Goal: Task Accomplishment & Management: Manage account settings

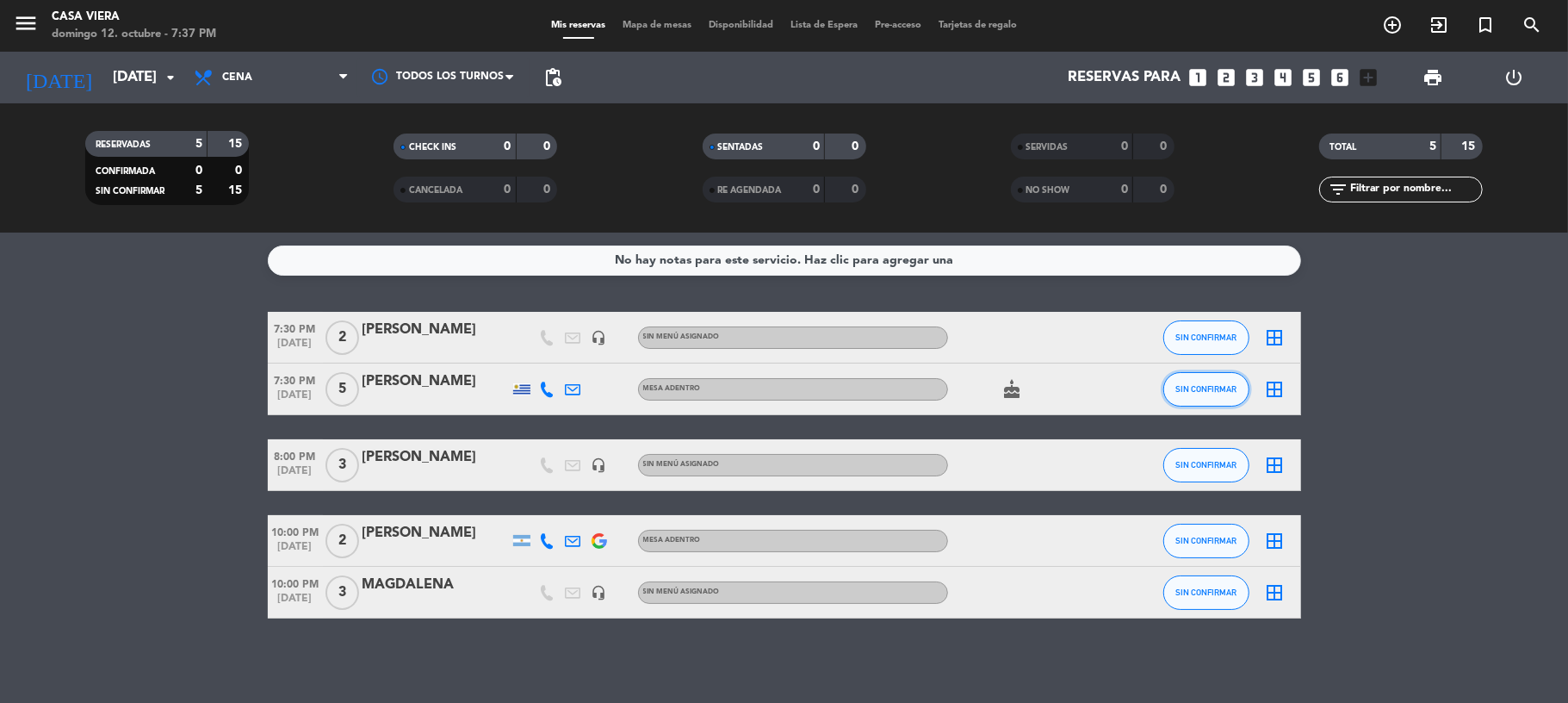
click at [1230, 384] on button "SIN CONFIRMAR" at bounding box center [1206, 389] width 87 height 34
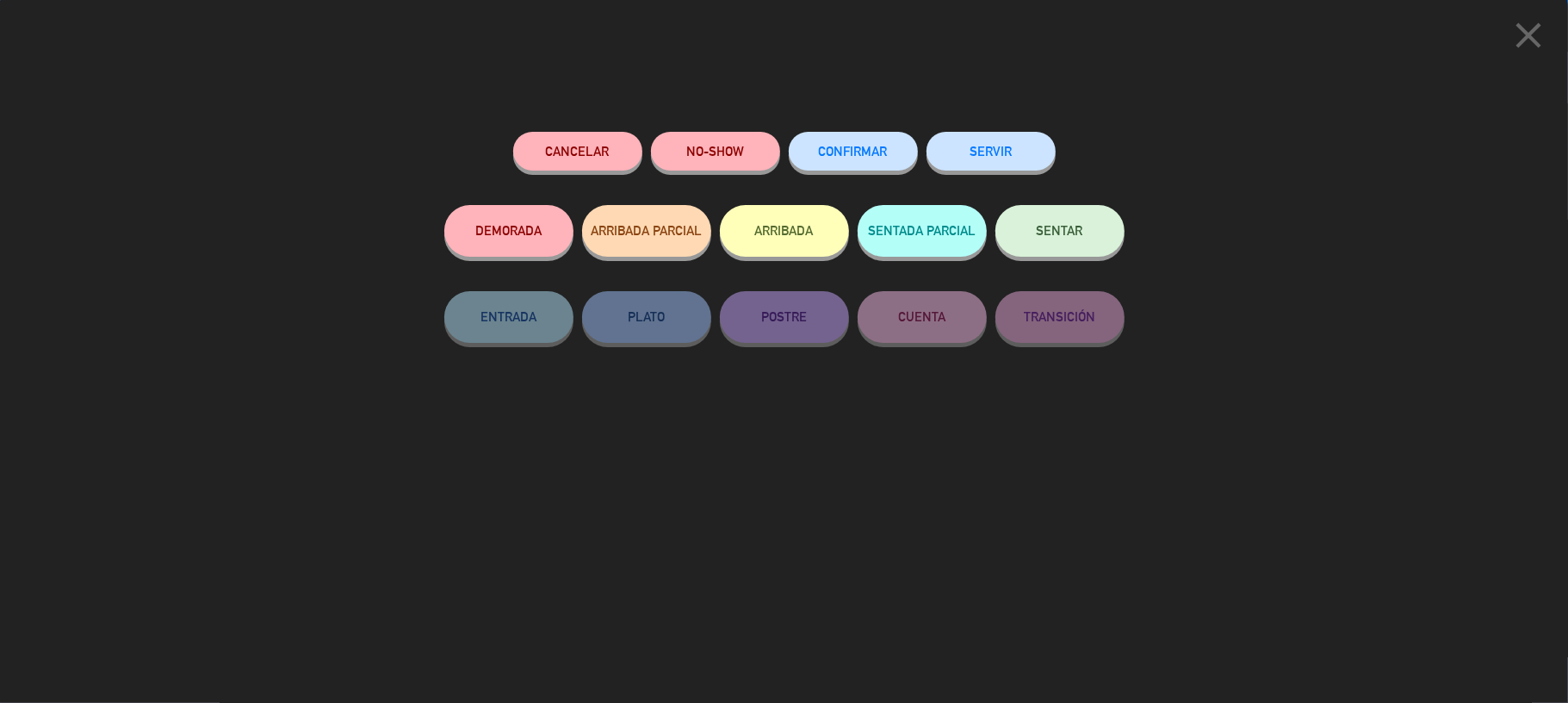
click at [803, 219] on button "ARRIBADA" at bounding box center [785, 230] width 129 height 51
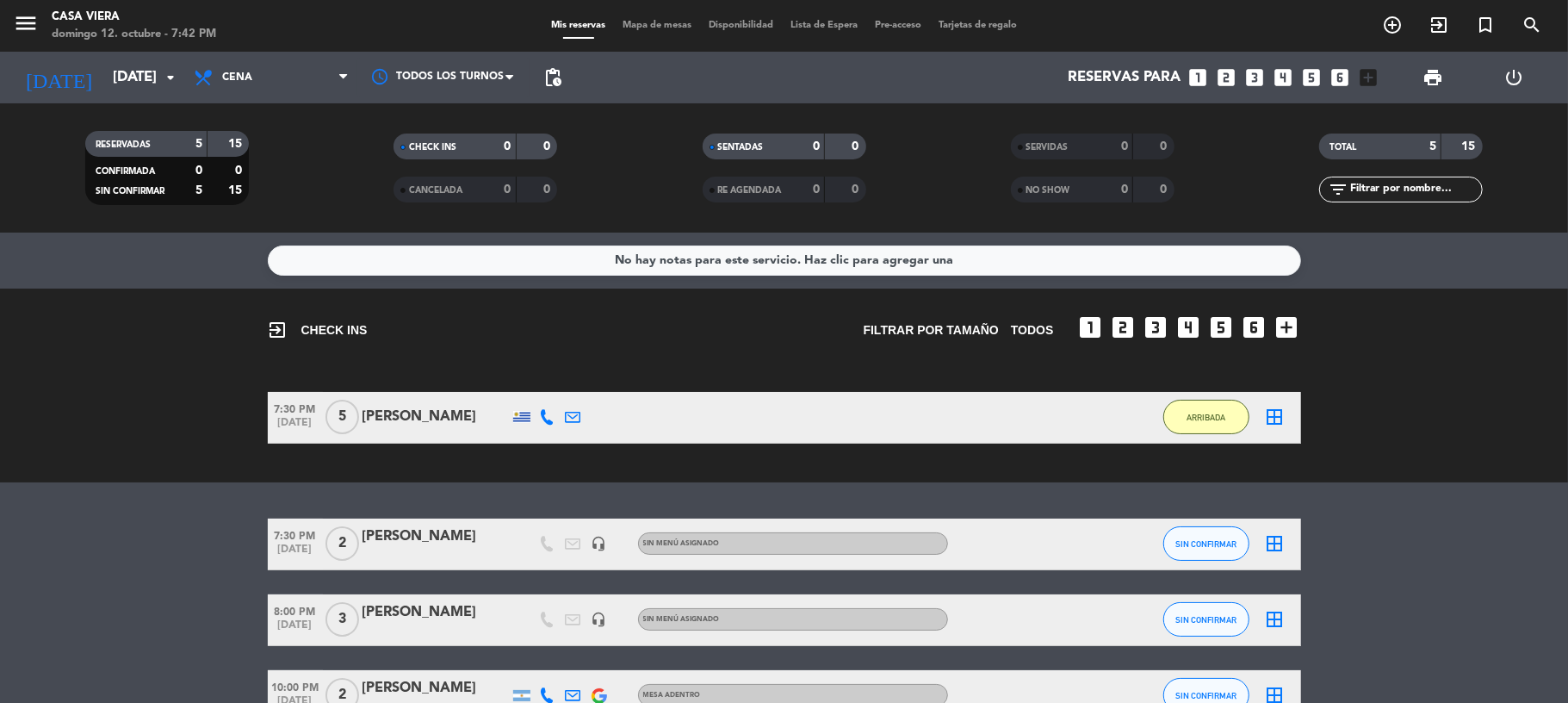
scroll to position [114, 0]
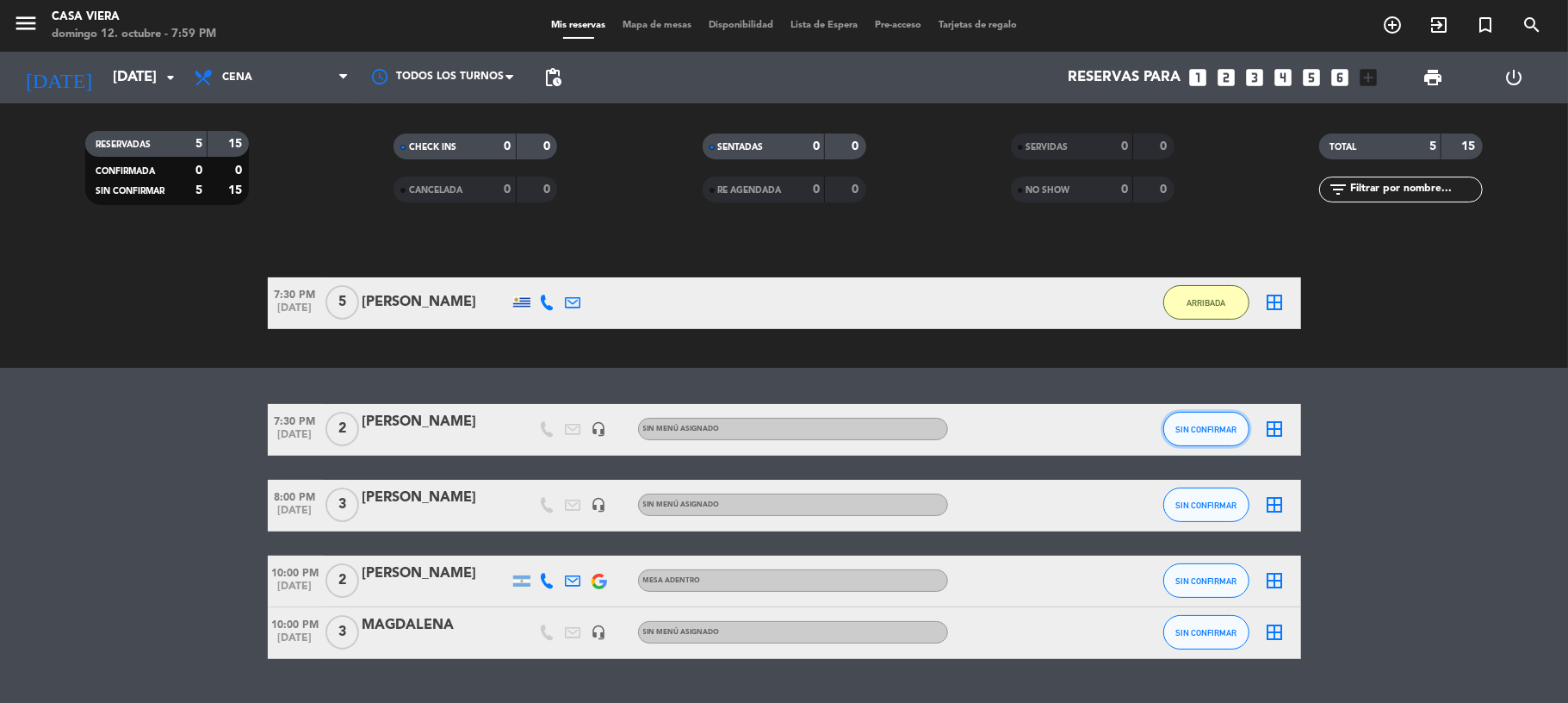
click at [1186, 420] on button "SIN CONFIRMAR" at bounding box center [1206, 429] width 87 height 34
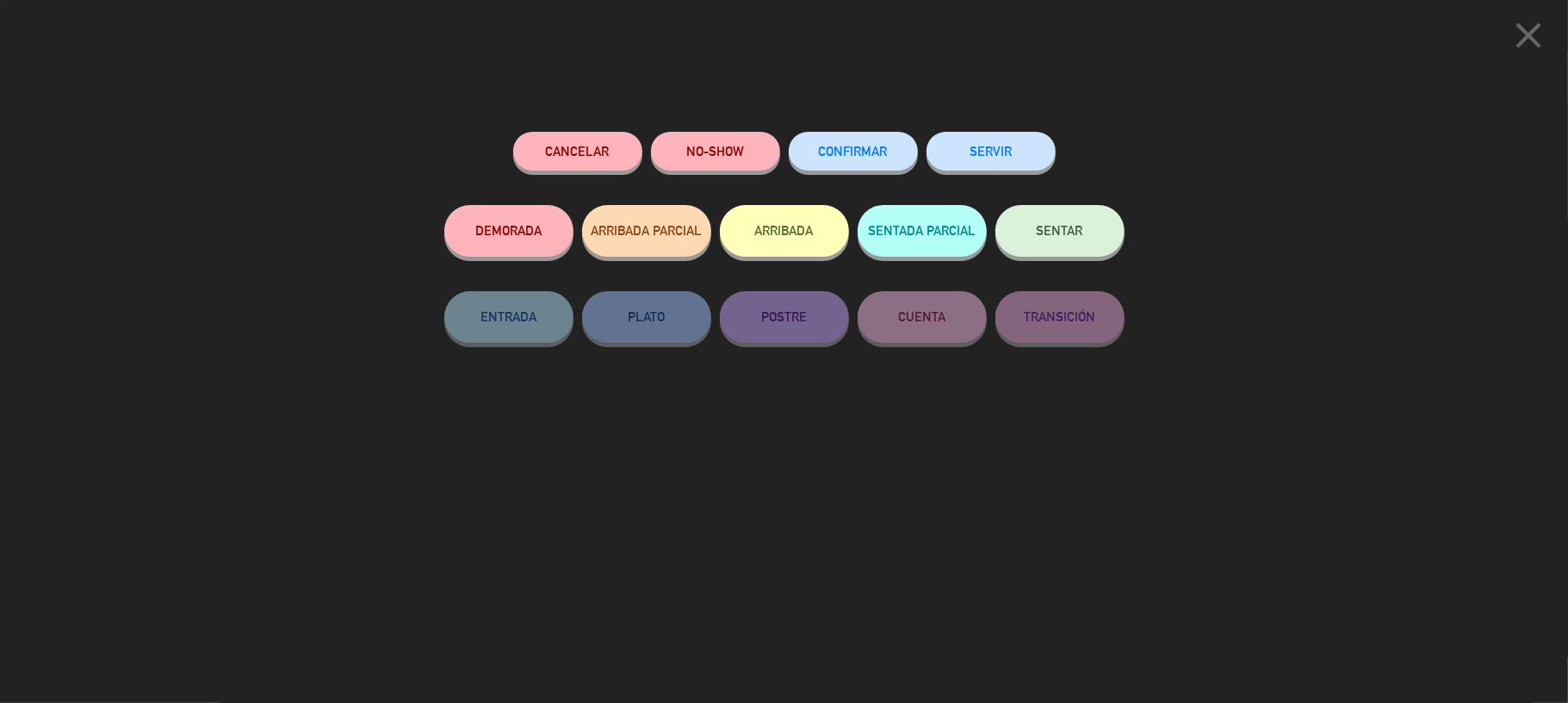
click at [780, 228] on button "ARRIBADA" at bounding box center [785, 230] width 129 height 51
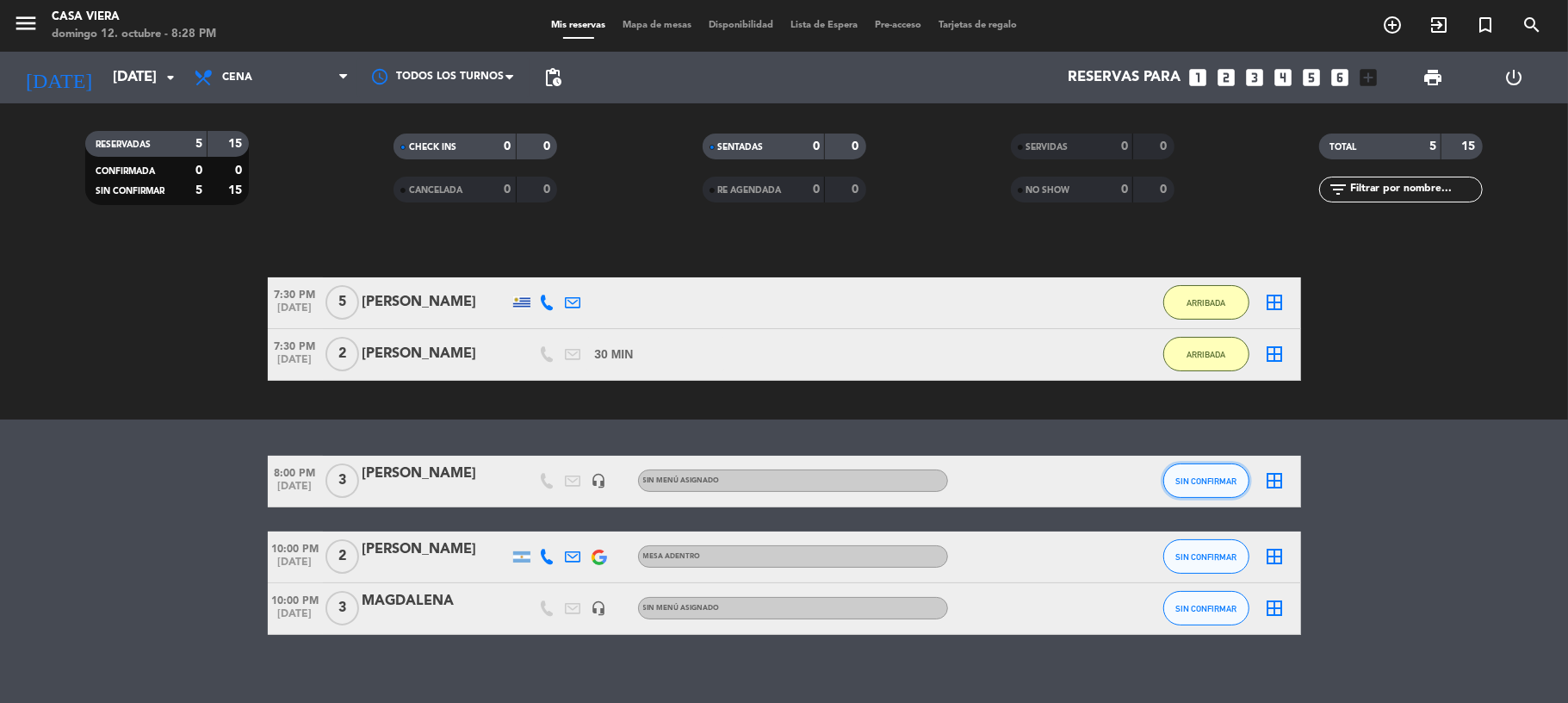
click at [1176, 483] on span "SIN CONFIRMAR" at bounding box center [1206, 481] width 61 height 10
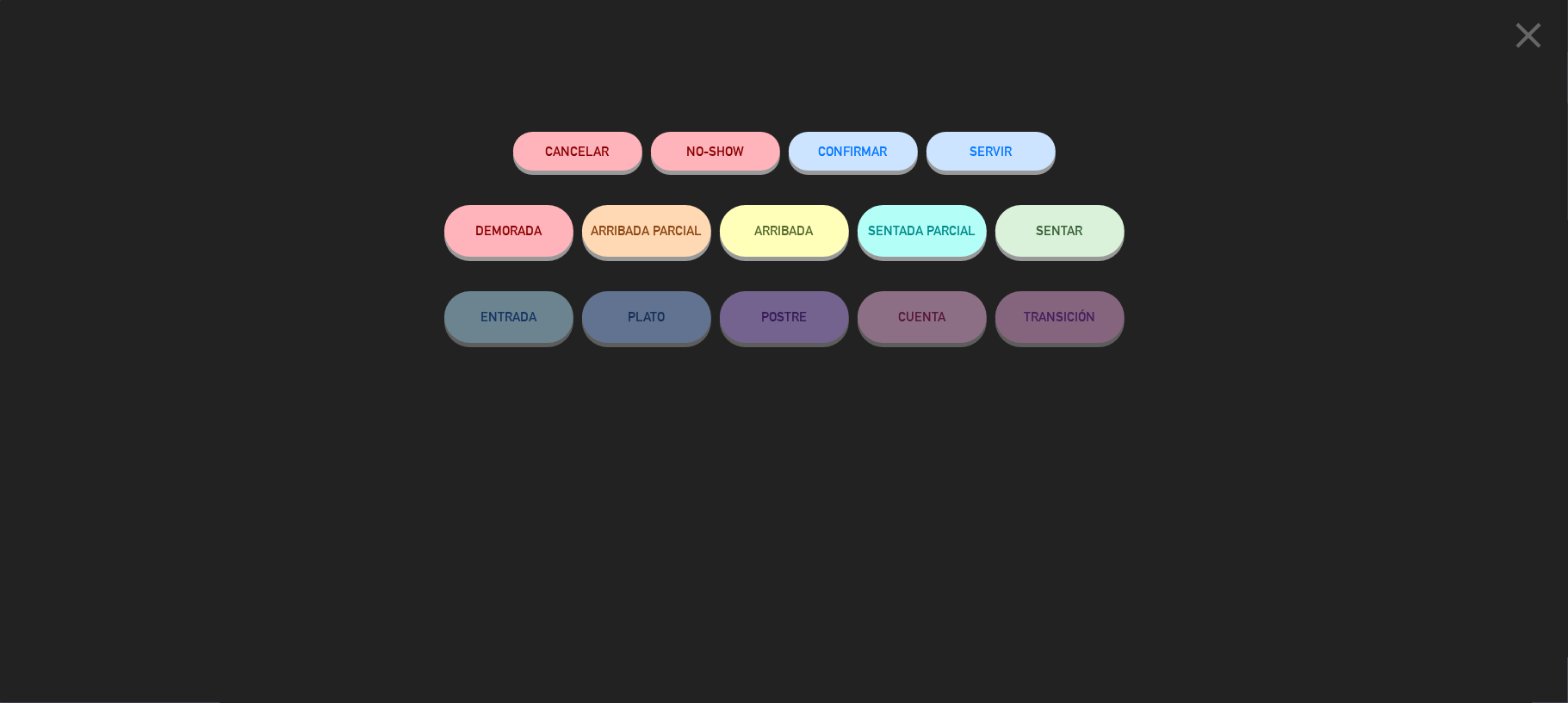
click at [823, 238] on button "ARRIBADA" at bounding box center [785, 230] width 129 height 51
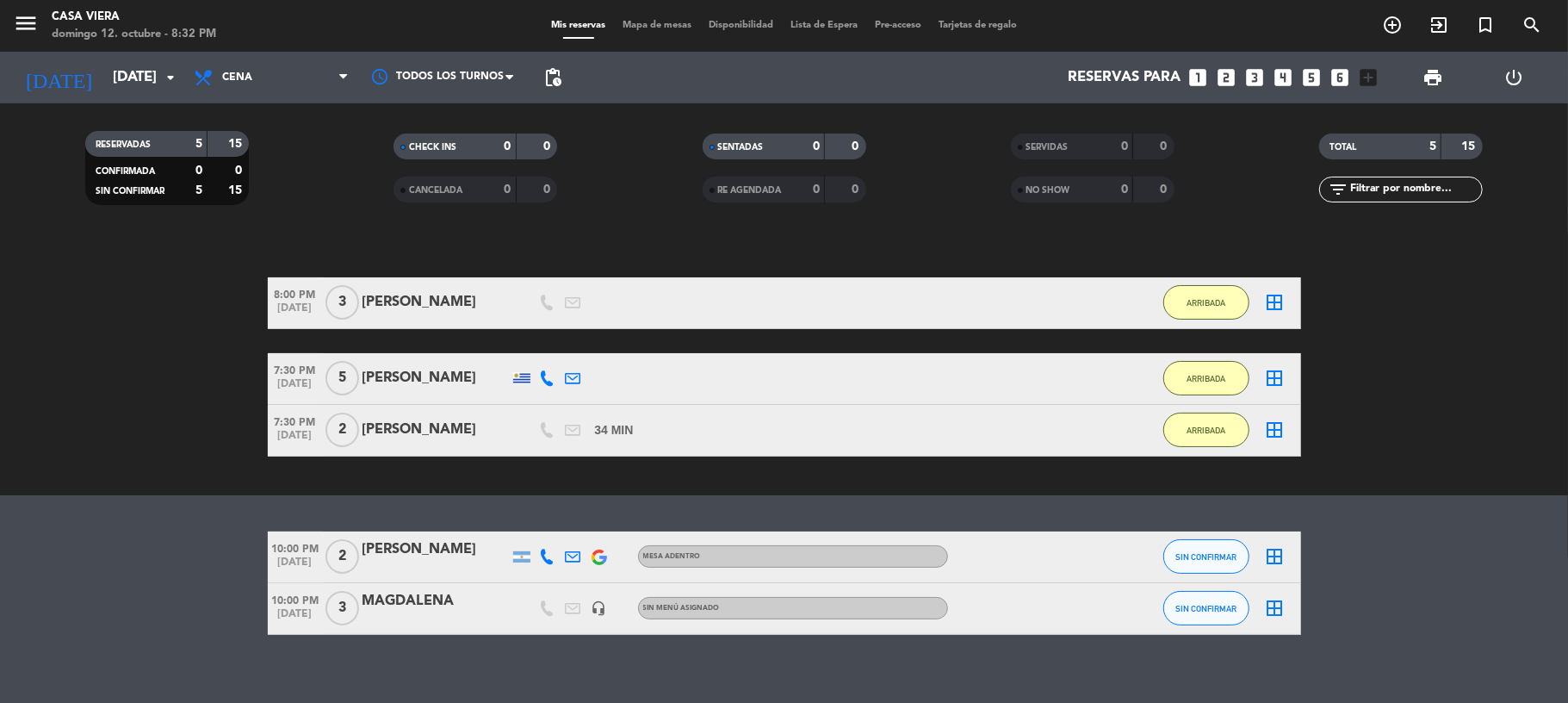
scroll to position [131, 0]
